Goal: Task Accomplishment & Management: Use online tool/utility

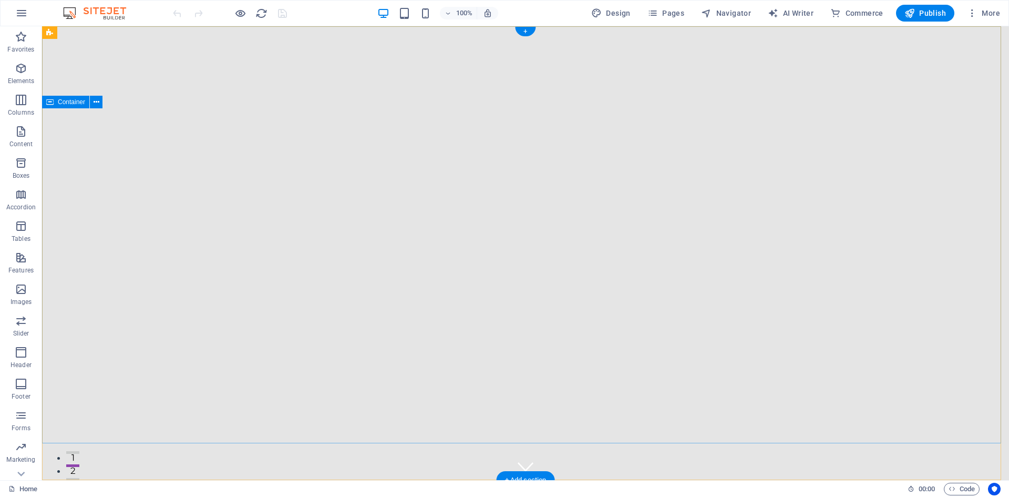
drag, startPoint x: 339, startPoint y: 343, endPoint x: 318, endPoint y: 172, distance: 172.0
drag, startPoint x: 597, startPoint y: 12, endPoint x: 605, endPoint y: 53, distance: 41.3
click at [597, 12] on icon "button" at bounding box center [596, 13] width 11 height 11
select select "px"
select select "200"
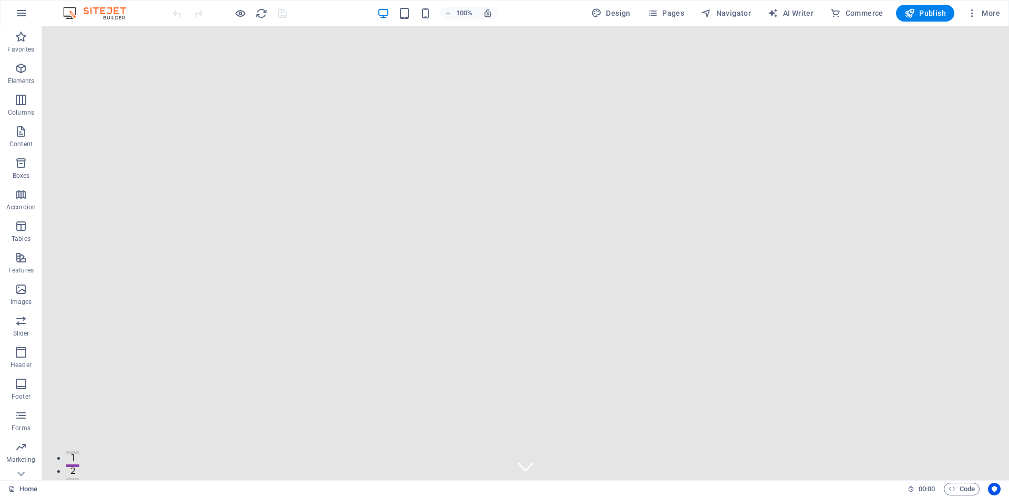
select select "px"
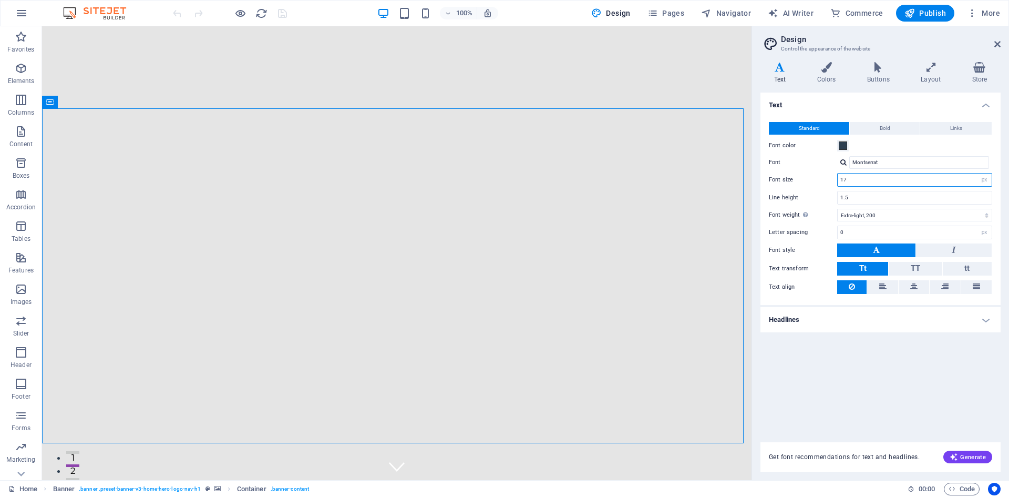
click at [915, 178] on input "17" at bounding box center [915, 179] width 154 height 13
drag, startPoint x: 915, startPoint y: 178, endPoint x: 783, endPoint y: 167, distance: 132.9
click at [783, 167] on div "Standard Bold Links Font color Font Montserrat Font size 17 rem px Line height …" at bounding box center [880, 207] width 244 height 193
click at [881, 203] on input "1.5" at bounding box center [915, 197] width 154 height 13
drag, startPoint x: 862, startPoint y: 179, endPoint x: 815, endPoint y: 173, distance: 47.7
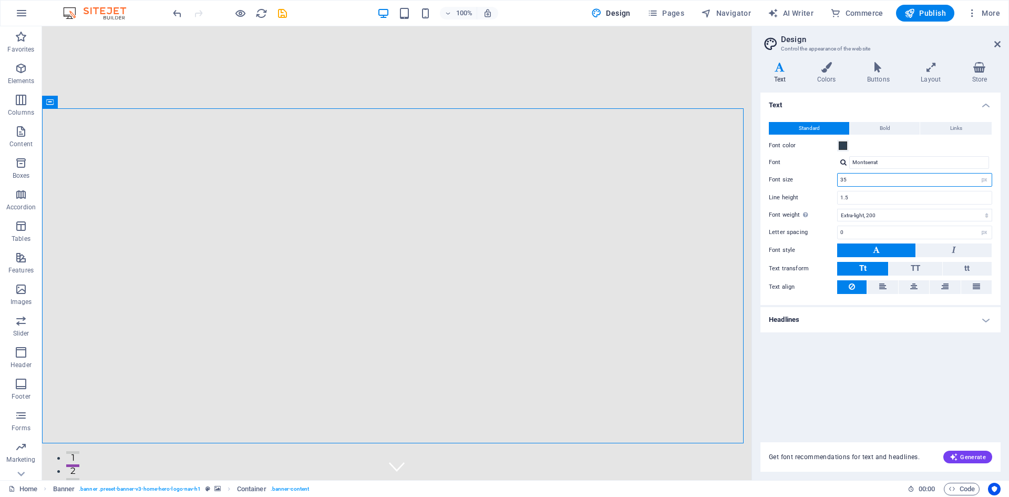
click at [815, 173] on div "Font size 35 rem px" at bounding box center [880, 180] width 223 height 14
type input "98"
click at [852, 195] on input "1.5" at bounding box center [915, 197] width 154 height 13
click at [863, 182] on input "98" at bounding box center [915, 179] width 154 height 13
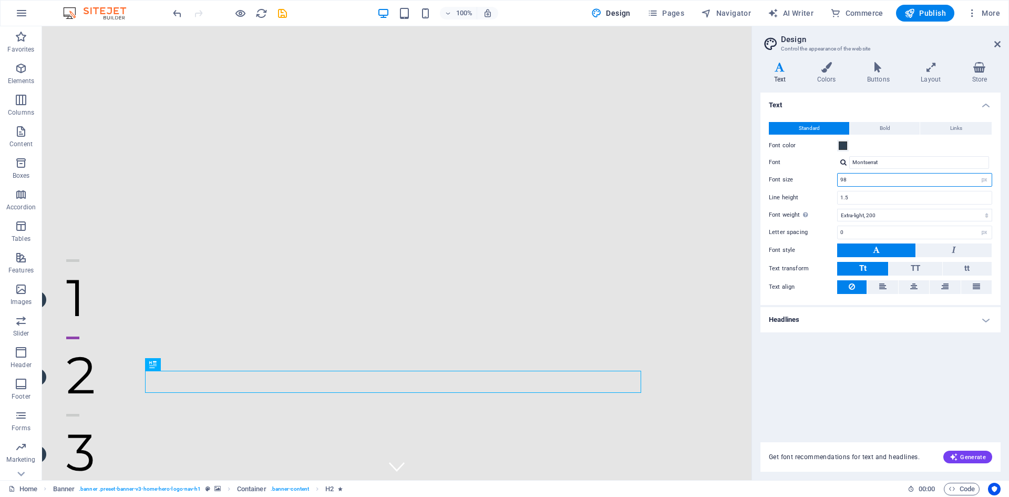
click at [856, 179] on input "98" at bounding box center [915, 179] width 154 height 13
click at [893, 196] on input "1.5" at bounding box center [915, 197] width 154 height 13
click at [906, 212] on select "Thin, 100 Extra-light, 200 Light, 300 Regular, 400 Medium, 500 Semi-bold, 600 B…" at bounding box center [914, 215] width 155 height 13
click at [836, 82] on h4 "Colors" at bounding box center [829, 73] width 50 height 22
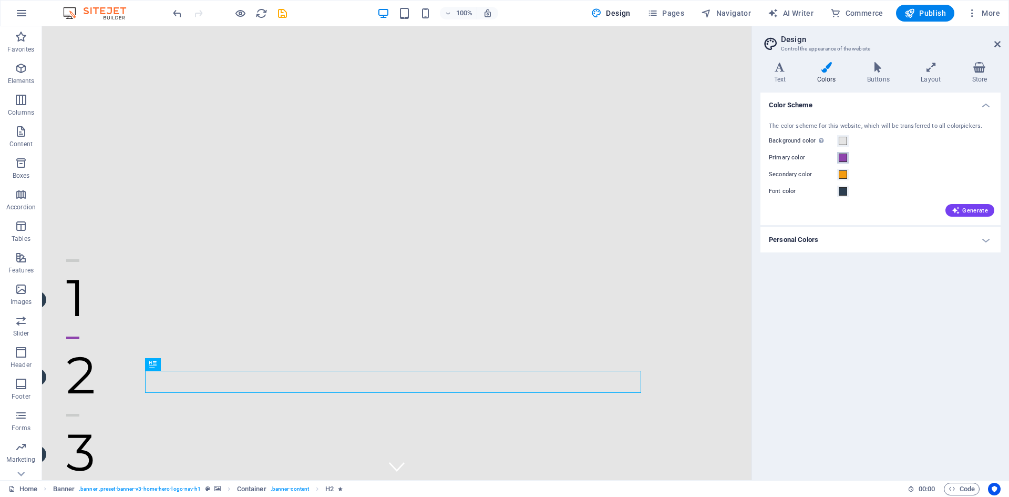
click at [839, 152] on button "Primary color" at bounding box center [843, 158] width 12 height 12
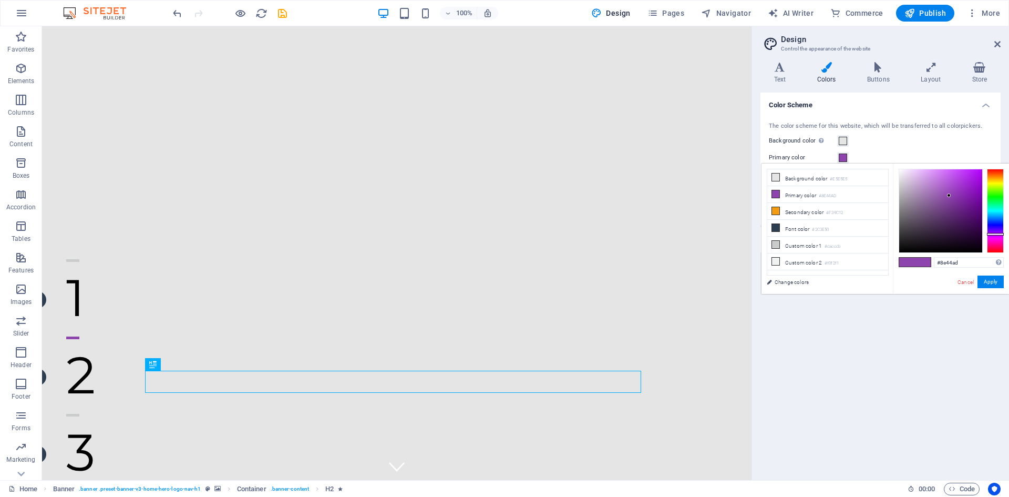
click at [839, 152] on button "Primary color" at bounding box center [843, 158] width 12 height 12
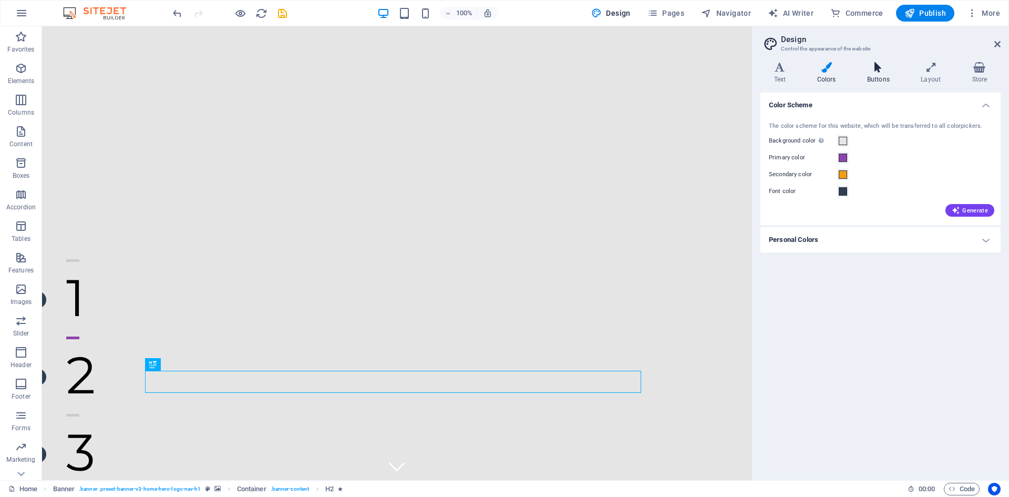
click at [883, 71] on icon at bounding box center [878, 67] width 49 height 11
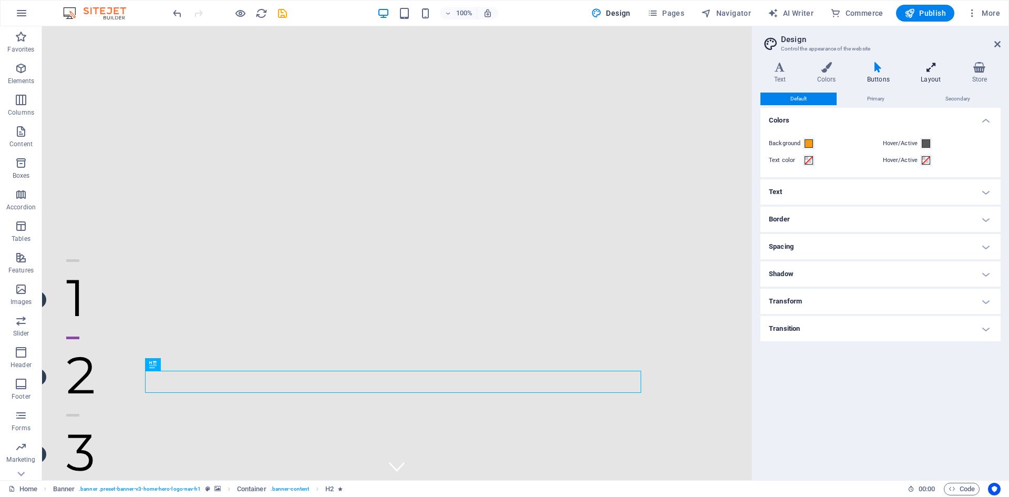
click at [938, 73] on h4 "Layout" at bounding box center [933, 73] width 51 height 22
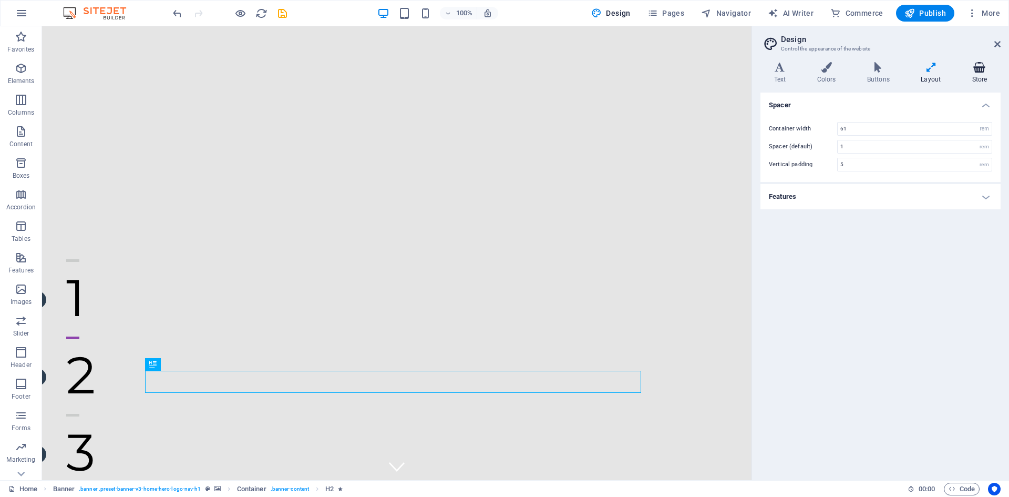
click at [978, 74] on h4 "Store" at bounding box center [980, 73] width 42 height 22
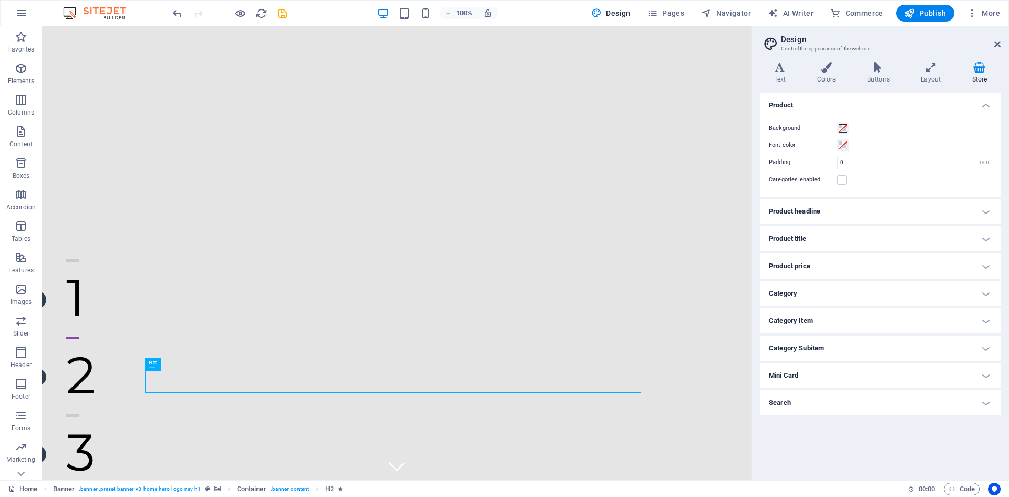
click at [1002, 48] on aside "Design Control the appearance of the website Variants Text Colors Buttons Layou…" at bounding box center [881, 253] width 258 height 454
click at [998, 42] on icon at bounding box center [997, 44] width 6 height 8
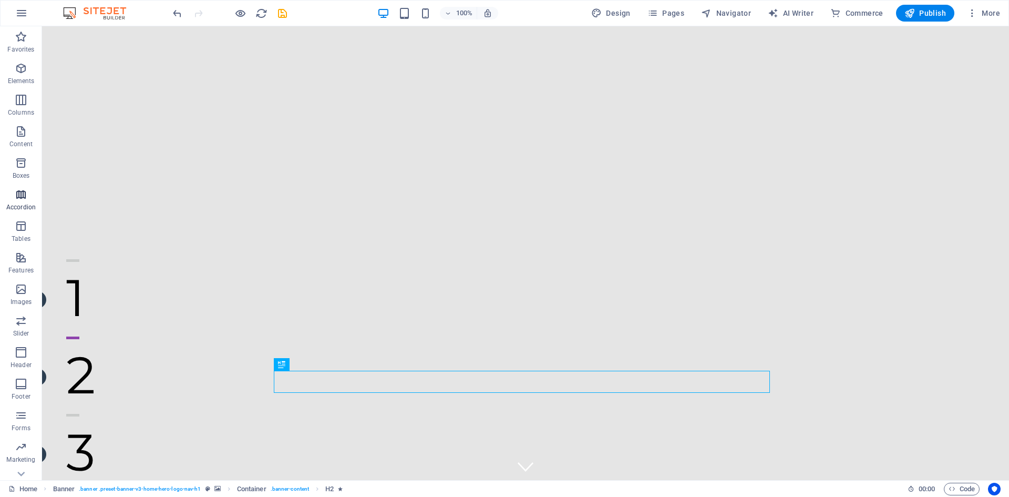
click at [9, 199] on span "Accordion" at bounding box center [21, 200] width 42 height 25
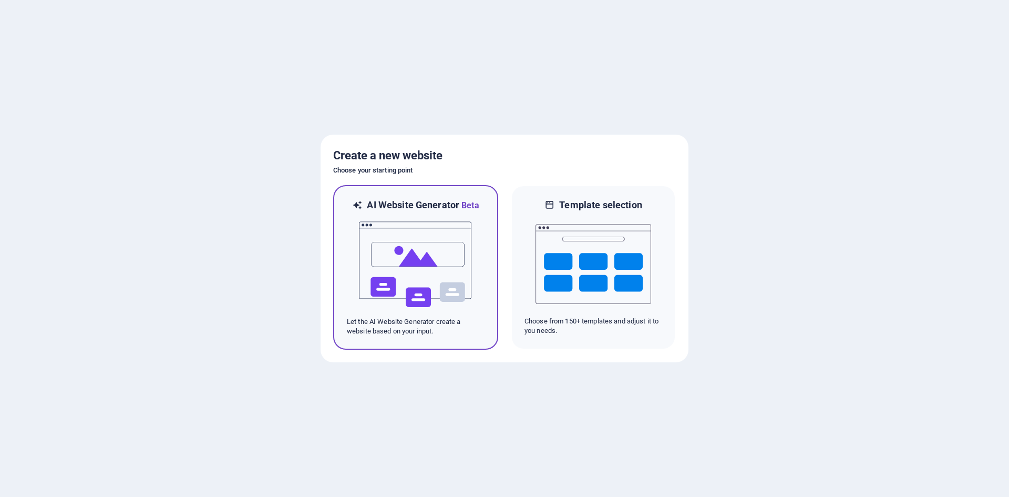
click at [437, 261] on img at bounding box center [416, 264] width 116 height 105
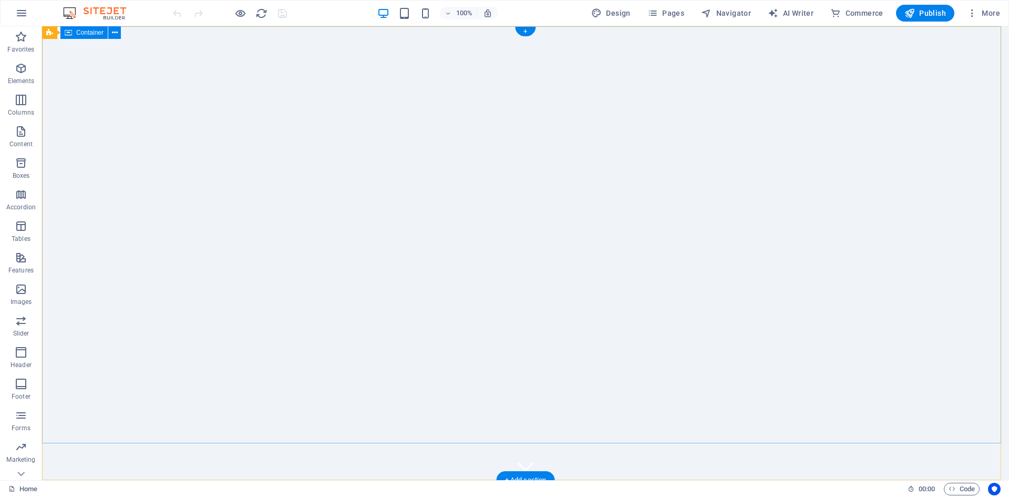
drag, startPoint x: 821, startPoint y: 426, endPoint x: 848, endPoint y: 146, distance: 281.4
click at [776, 29] on span "HTML" at bounding box center [778, 32] width 17 height 6
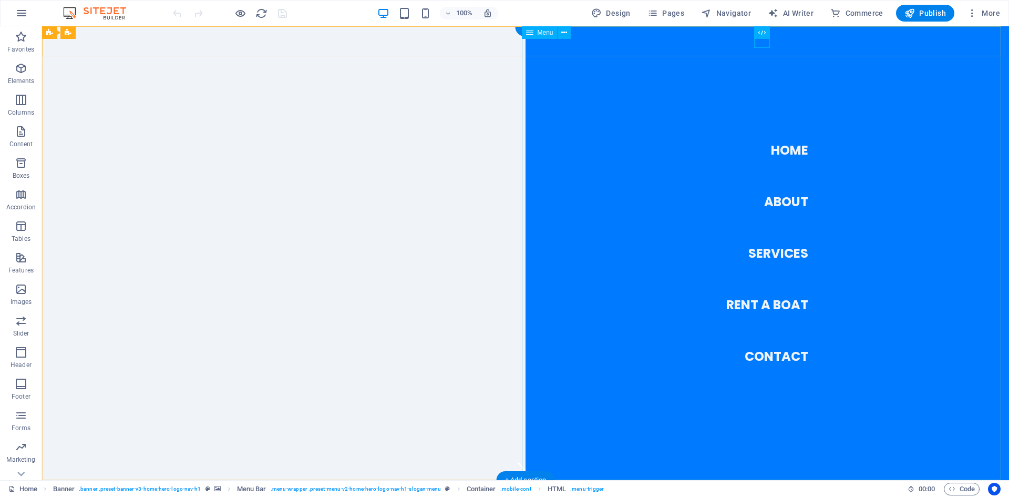
click at [786, 250] on nav "Home About Services Rent a Boat Contact" at bounding box center [768, 253] width 484 height 454
click at [758, 306] on nav "Home About Services Rent a Boat Contact" at bounding box center [768, 253] width 484 height 454
click at [769, 251] on nav "Home About Services Rent a Boat Contact" at bounding box center [768, 253] width 484 height 454
click at [540, 34] on span "Menu" at bounding box center [546, 32] width 16 height 6
click at [765, 252] on nav "Home About Services Rent a Boat Contact" at bounding box center [768, 253] width 484 height 454
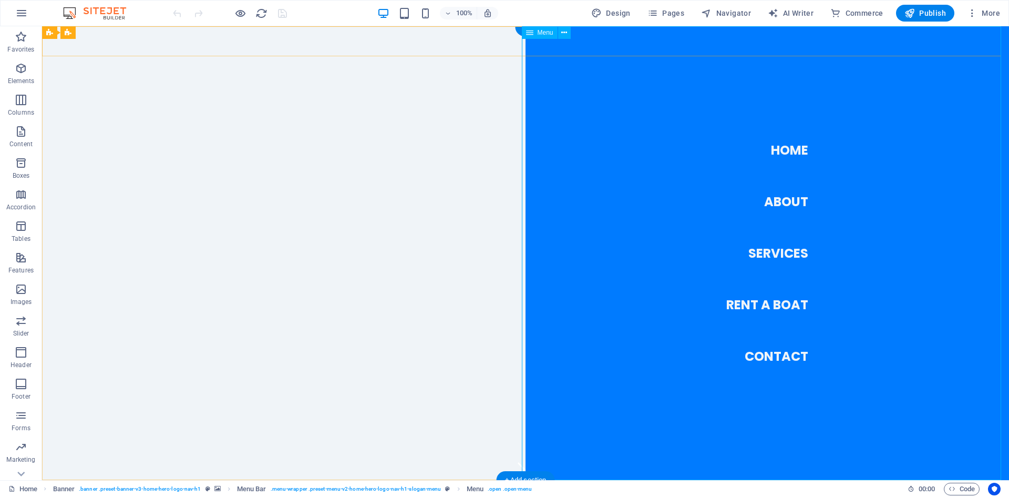
click at [765, 252] on nav "Home About Services Rent a Boat Contact" at bounding box center [768, 253] width 484 height 454
select select
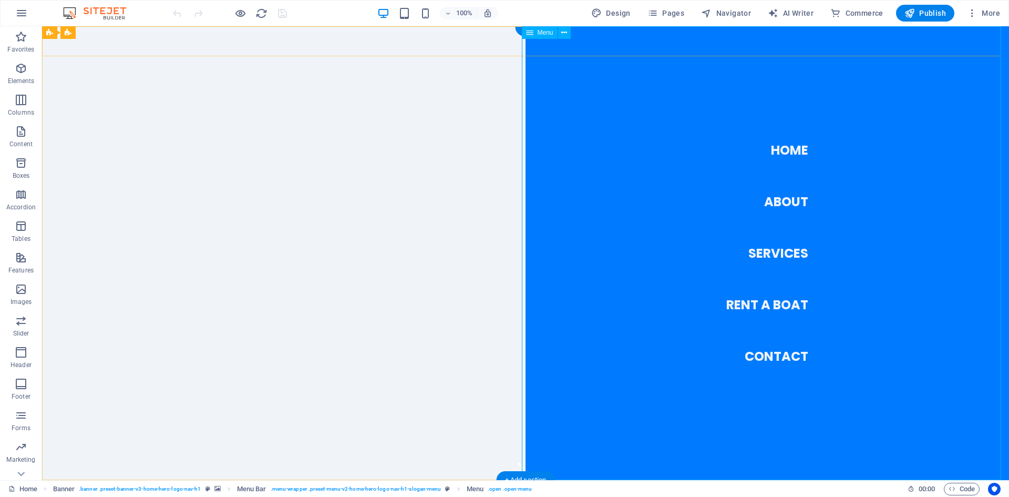
select select
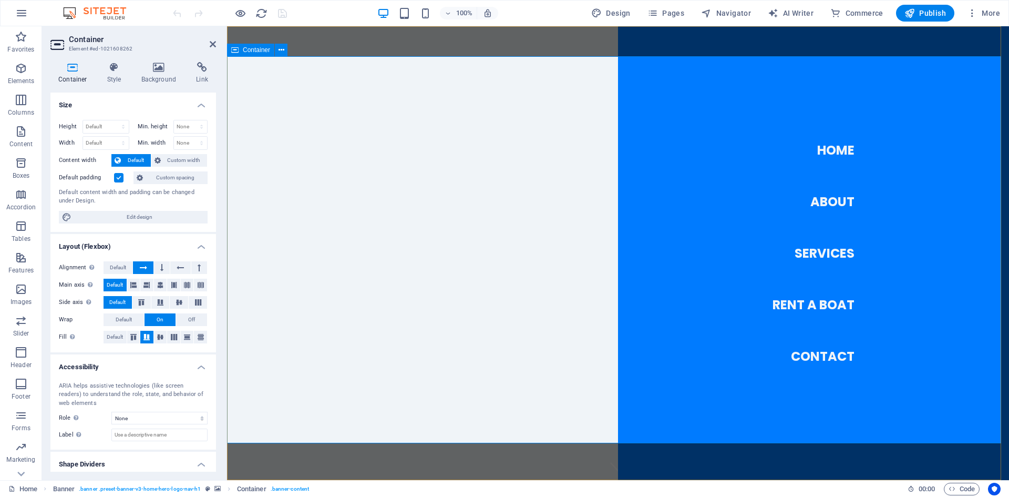
click at [902, 10] on button "Publish" at bounding box center [925, 13] width 58 height 17
